Goal: Information Seeking & Learning: Get advice/opinions

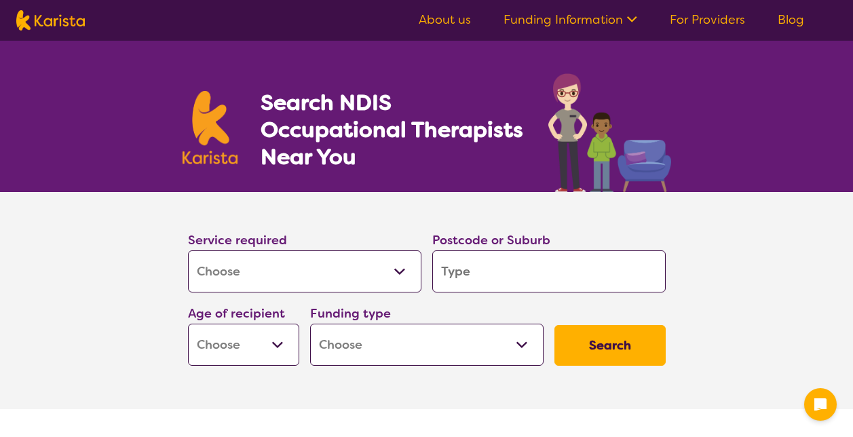
select select "[MEDICAL_DATA]"
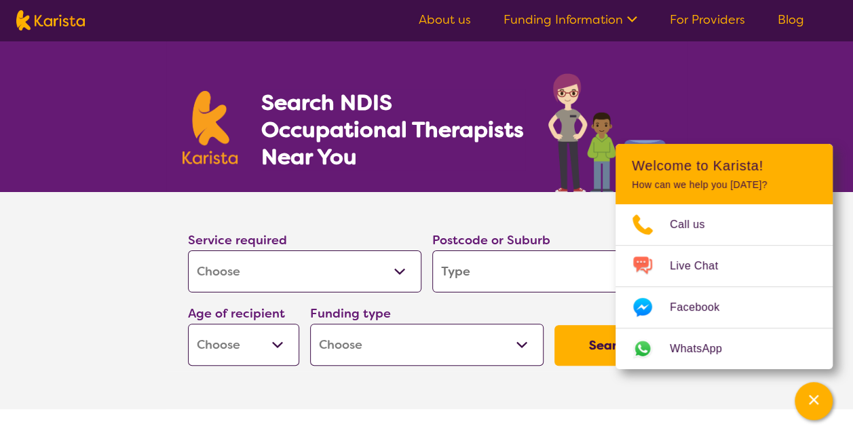
click at [474, 277] on input "search" at bounding box center [549, 272] width 234 height 42
type input "D"
type input "De"
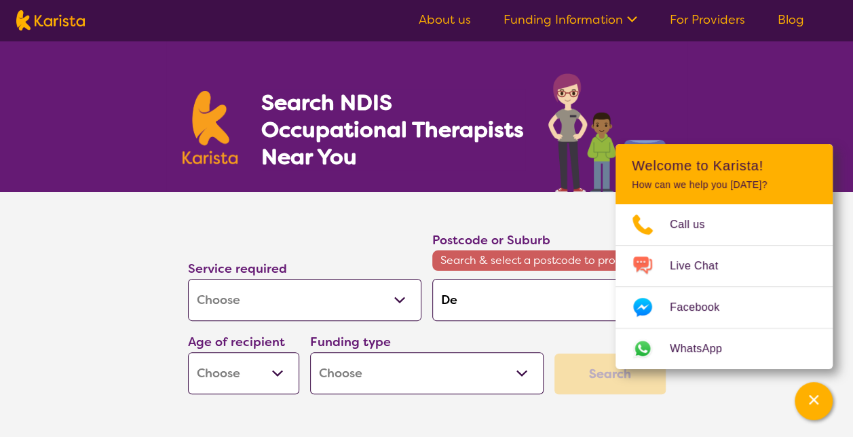
type input "Dev"
type input "Devo"
type input "[GEOGRAPHIC_DATA]"
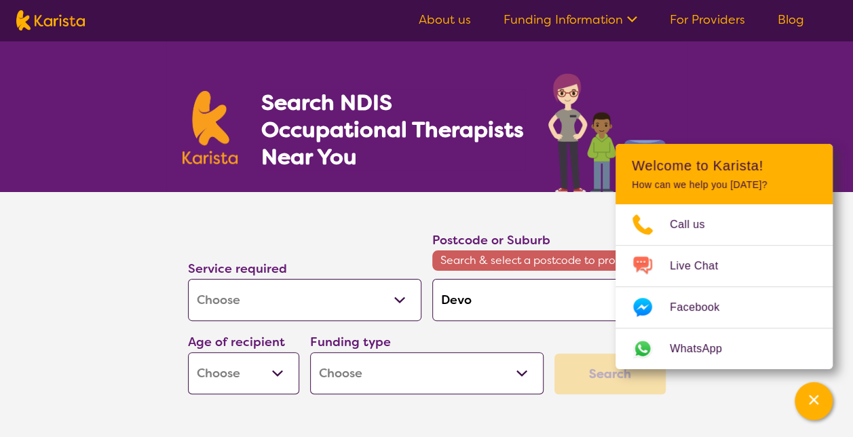
type input "[GEOGRAPHIC_DATA]"
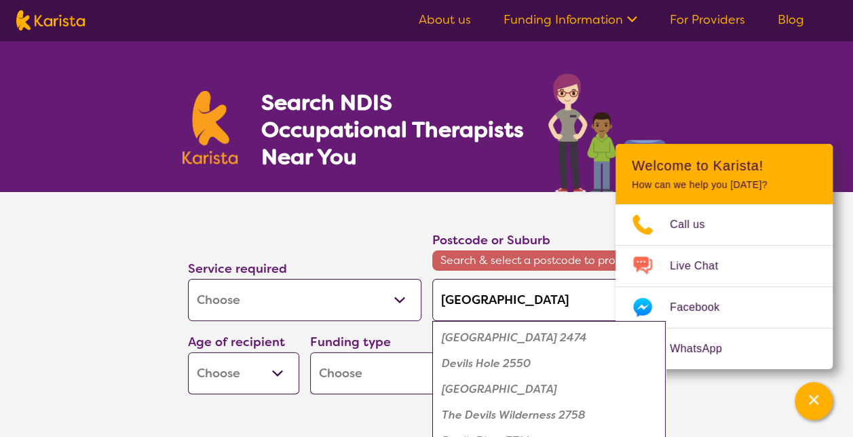
type input "Devonp"
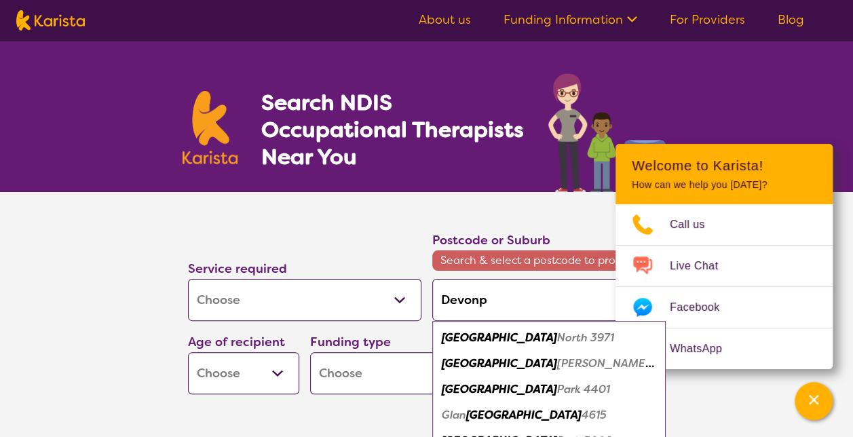
type input "Devonpo"
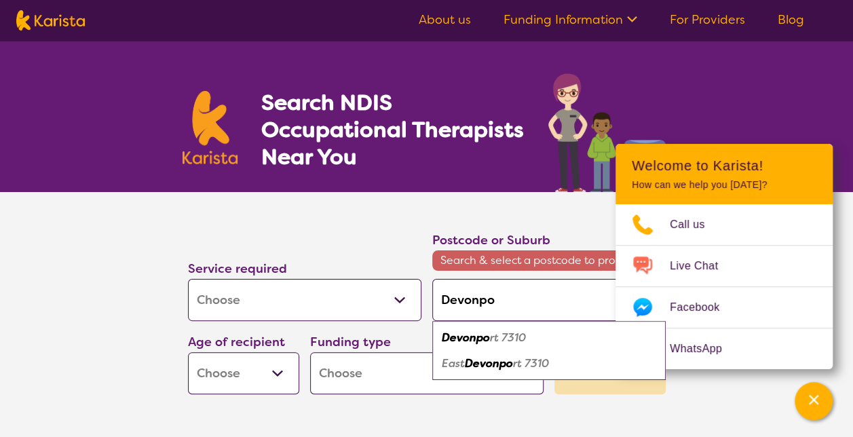
type input "Devonpor"
type input "Devonport"
click at [477, 334] on em "Devonport" at bounding box center [470, 338] width 57 height 14
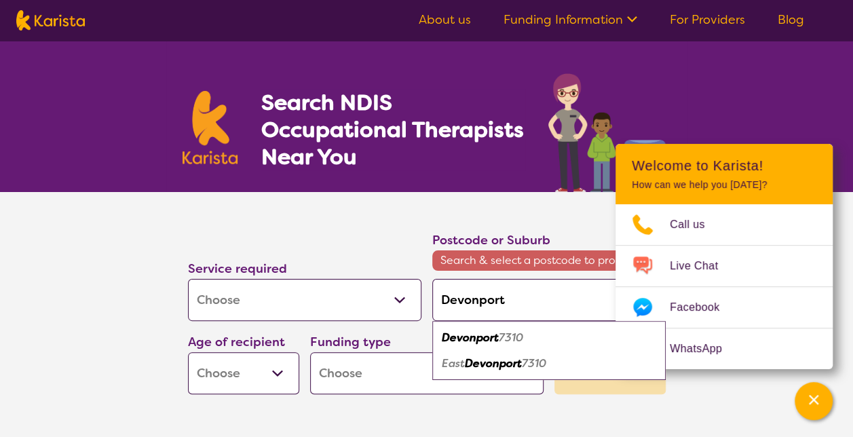
type input "7310"
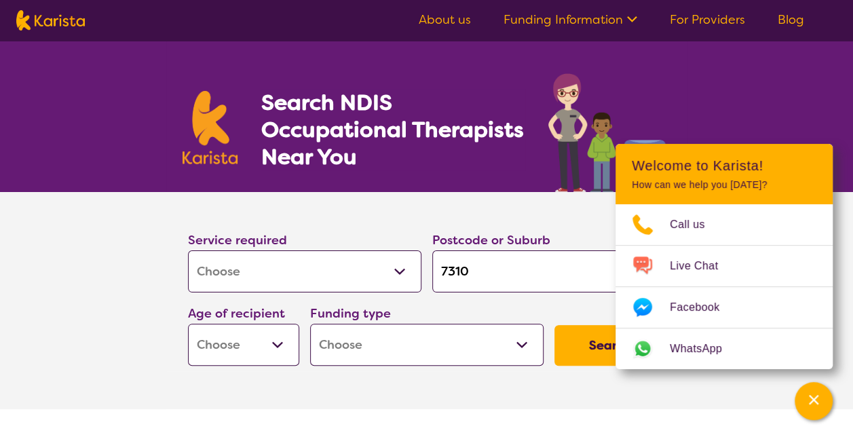
click at [280, 341] on select "Early Childhood - 0 to 9 Child - 10 to 11 Adolescent - 12 to 17 Adult - 18 to 6…" at bounding box center [243, 345] width 111 height 42
select select "EC"
click at [188, 324] on select "Early Childhood - 0 to 9 Child - 10 to 11 Adolescent - 12 to 17 Adult - 18 to 6…" at bounding box center [243, 345] width 111 height 42
select select "EC"
click at [451, 361] on select "Home Care Package (HCP) National Disability Insurance Scheme (NDIS) I don't know" at bounding box center [427, 345] width 234 height 42
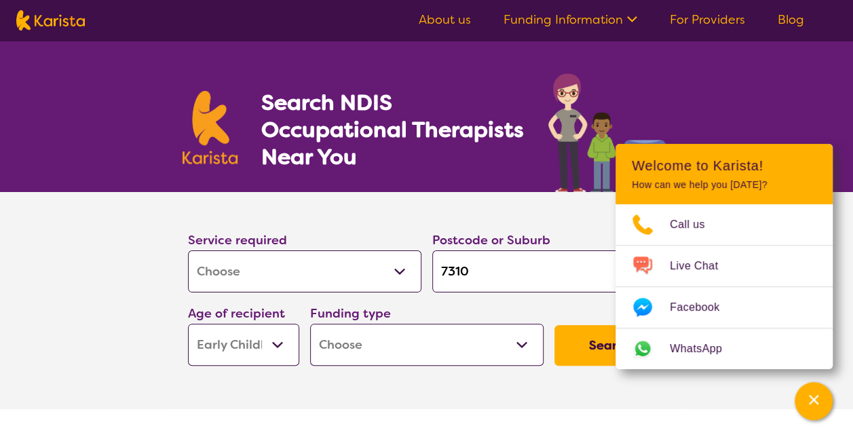
select select "i-don-t-know"
click at [310, 324] on select "Home Care Package (HCP) National Disability Insurance Scheme (NDIS) I don't know" at bounding box center [427, 345] width 234 height 42
select select "i-don-t-know"
click at [592, 342] on button "Search" at bounding box center [610, 345] width 111 height 41
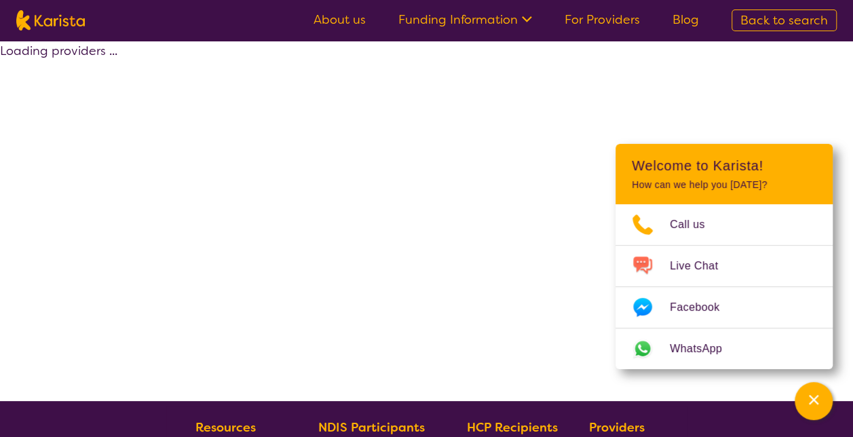
select select "[MEDICAL_DATA]"
select select "EC"
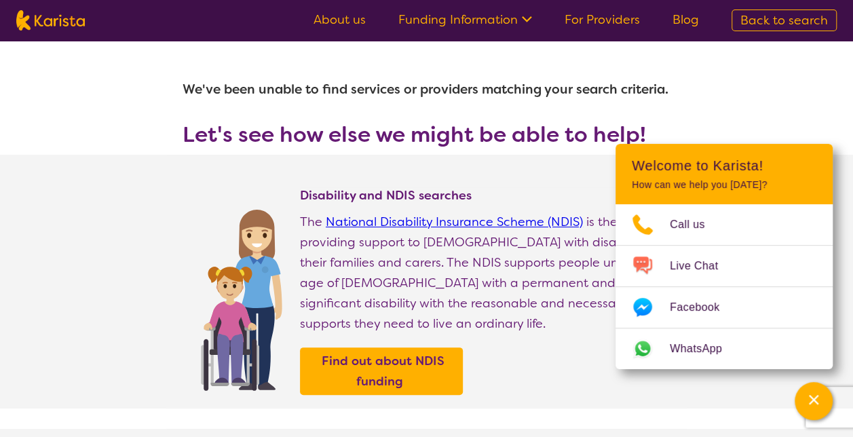
click at [819, 399] on icon "Channel Menu" at bounding box center [814, 400] width 14 height 14
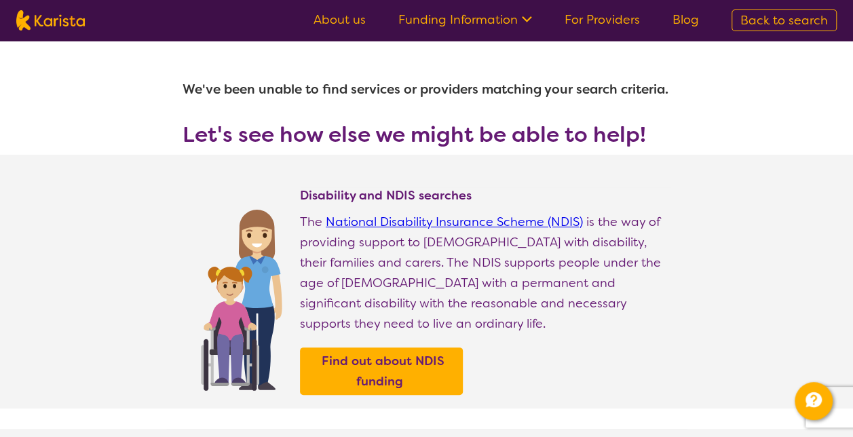
select select "[MEDICAL_DATA]"
select select "EC"
select select "i-don-t-know"
select select "[MEDICAL_DATA]"
select select "EC"
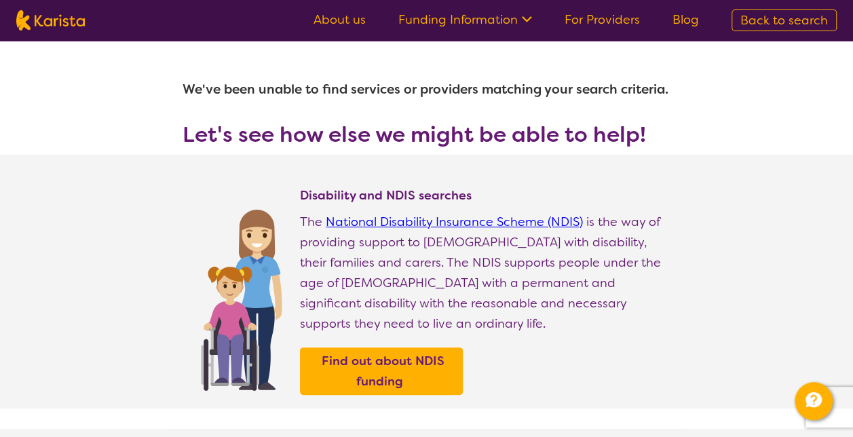
select select "i-don-t-know"
